Goal: Navigation & Orientation: Find specific page/section

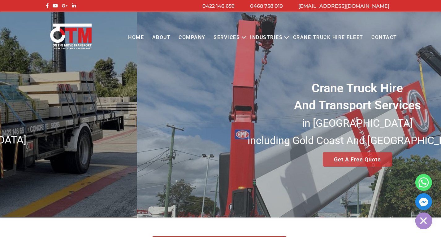
click at [408, 146] on div "Crane Truck Hire And Transport Services in [GEOGRAPHIC_DATA] [GEOGRAPHIC_DATA] …" at bounding box center [220, 114] width 441 height 205
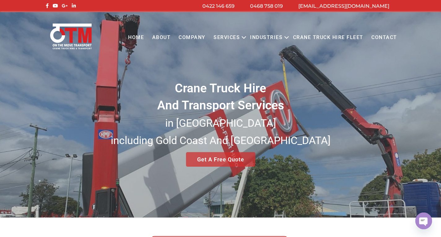
click at [270, 130] on div "Crane Truck Hire And Transport Services in [GEOGRAPHIC_DATA] [GEOGRAPHIC_DATA] …" at bounding box center [220, 114] width 441 height 205
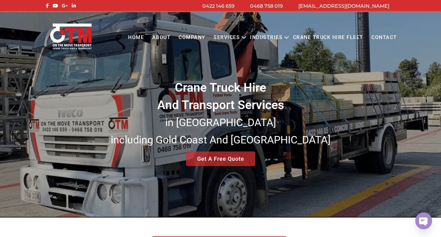
click at [292, 103] on div "Crane Truck Hire And Transport Services in [GEOGRAPHIC_DATA] [GEOGRAPHIC_DATA] …" at bounding box center [220, 114] width 441 height 205
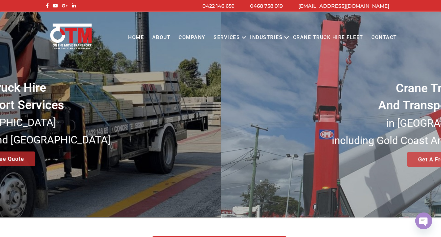
click at [224, 103] on div "Crane Truck Hire And Transport Services in [GEOGRAPHIC_DATA] [GEOGRAPHIC_DATA] …" at bounding box center [220, 114] width 441 height 205
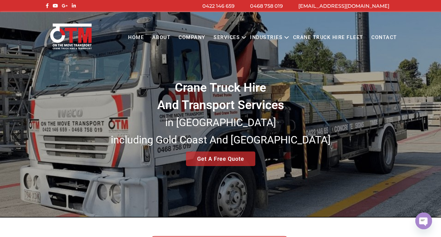
click at [234, 98] on div "Crane Truck Hire And Transport Services in [GEOGRAPHIC_DATA] [GEOGRAPHIC_DATA] …" at bounding box center [220, 114] width 441 height 205
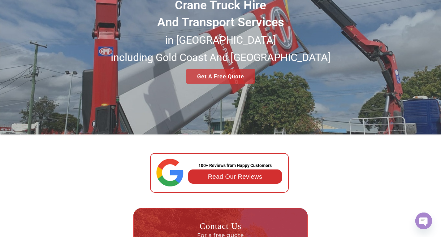
scroll to position [31, 0]
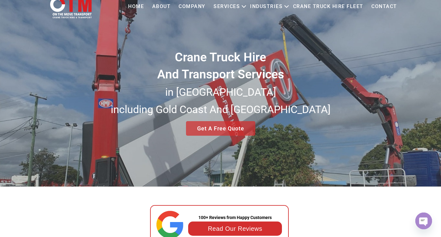
click at [163, 47] on div "Crane Truck Hire And Transport Services in [GEOGRAPHIC_DATA] [GEOGRAPHIC_DATA] …" at bounding box center [220, 83] width 441 height 205
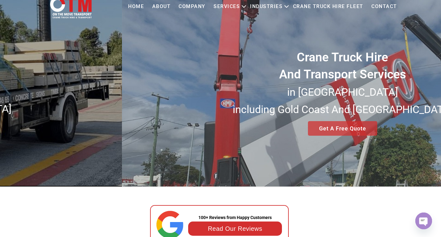
click at [418, 141] on div "Crane Truck Hire And Transport Services in [GEOGRAPHIC_DATA] [GEOGRAPHIC_DATA] …" at bounding box center [220, 83] width 441 height 205
